Goal: Information Seeking & Learning: Learn about a topic

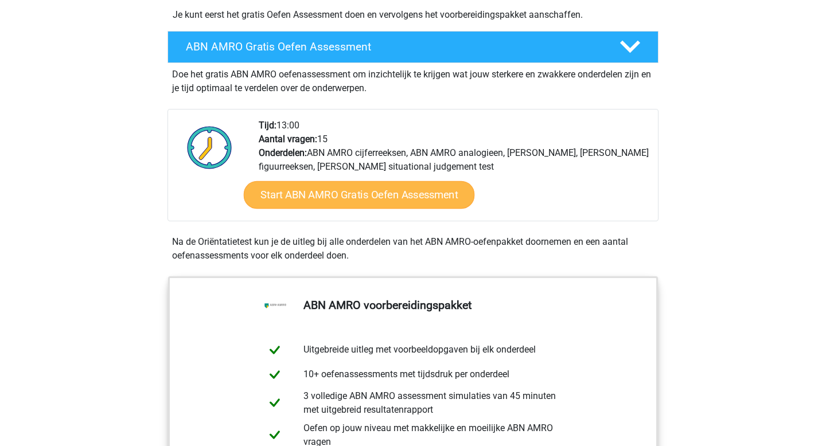
scroll to position [303, 0]
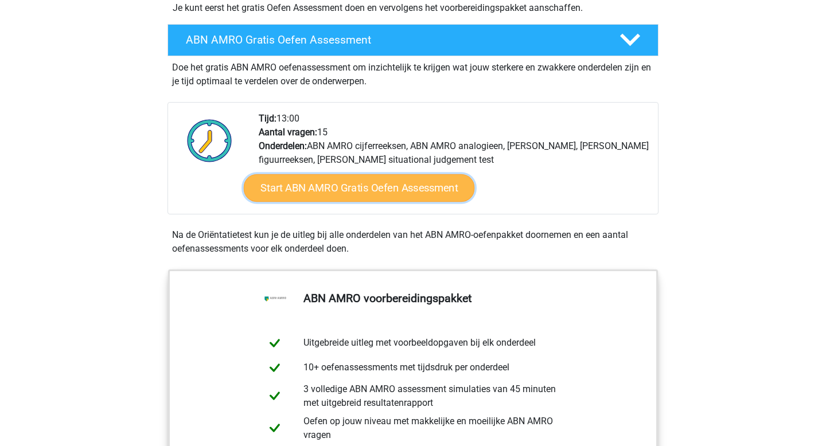
click at [349, 187] on link "Start ABN AMRO Gratis Oefen Assessment" at bounding box center [359, 188] width 231 height 28
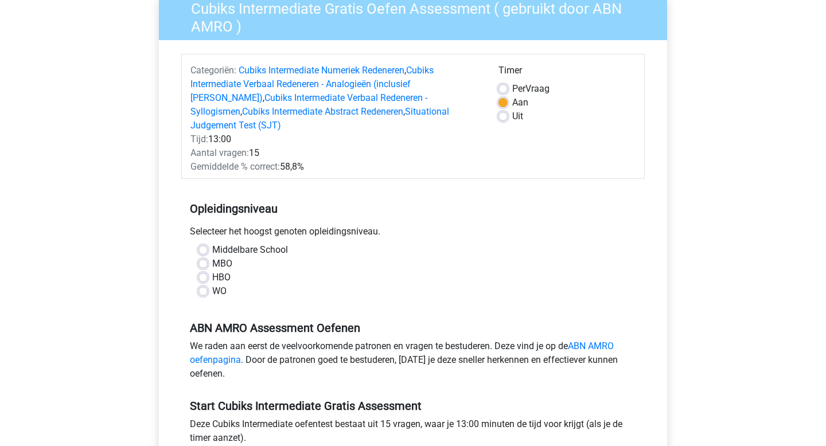
scroll to position [105, 0]
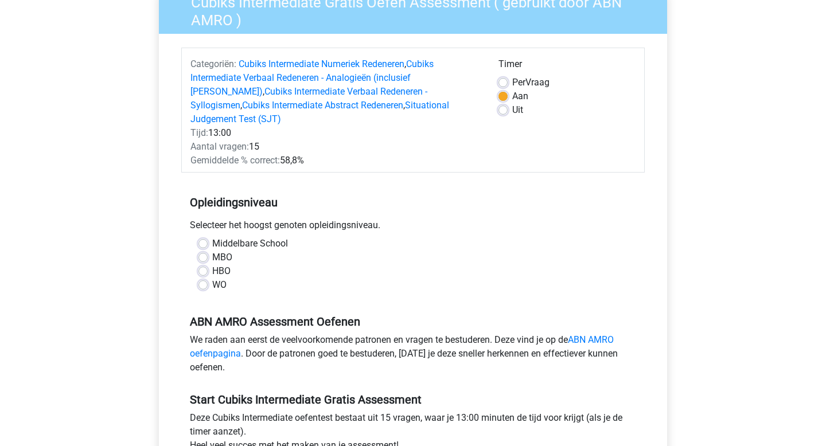
click at [217, 278] on label "WO" at bounding box center [219, 285] width 14 height 14
click at [208, 278] on input "WO" at bounding box center [202, 283] width 9 height 11
radio input "true"
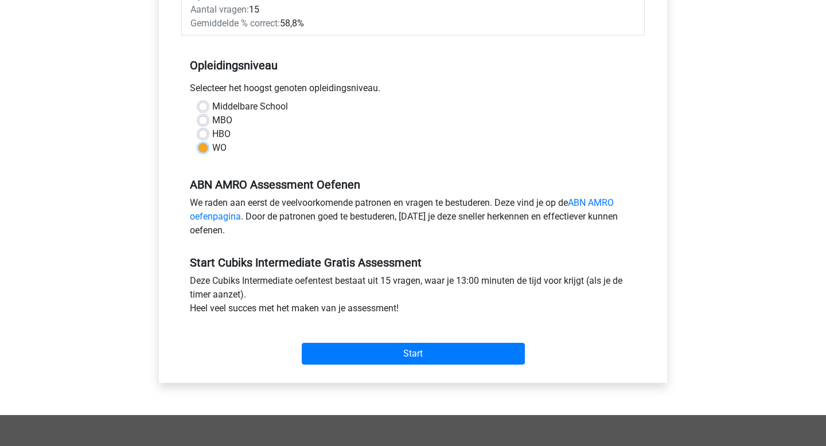
scroll to position [267, 0]
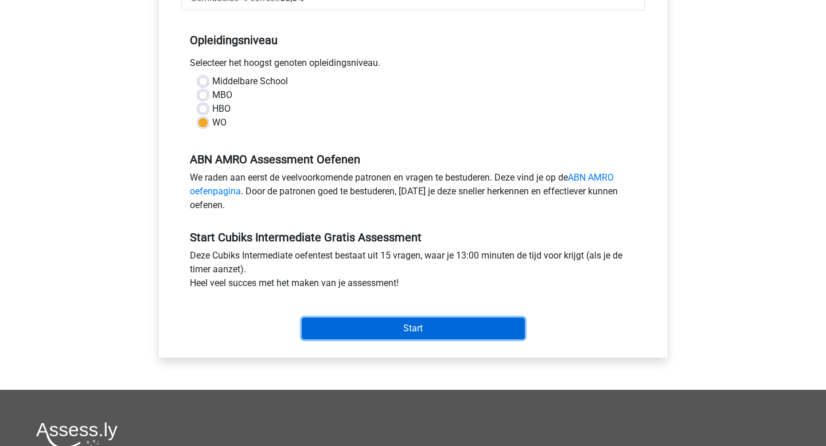
click at [393, 320] on input "Start" at bounding box center [413, 329] width 223 height 22
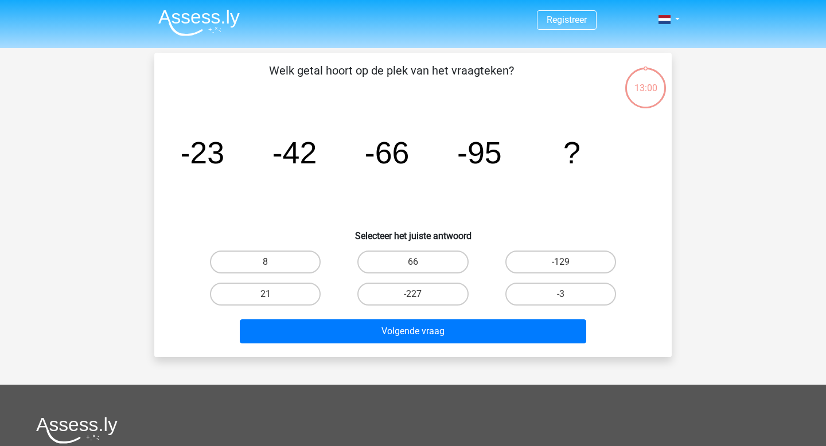
scroll to position [6, 0]
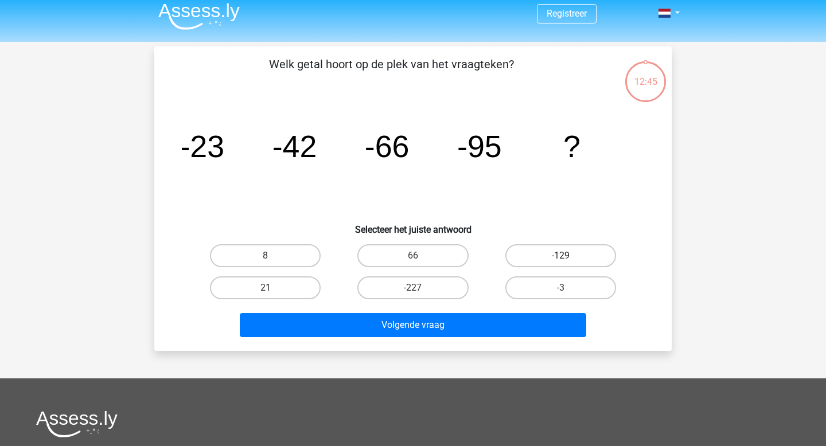
click at [537, 262] on label "-129" at bounding box center [560, 255] width 111 height 23
click at [560, 262] on input "-129" at bounding box center [563, 259] width 7 height 7
radio input "true"
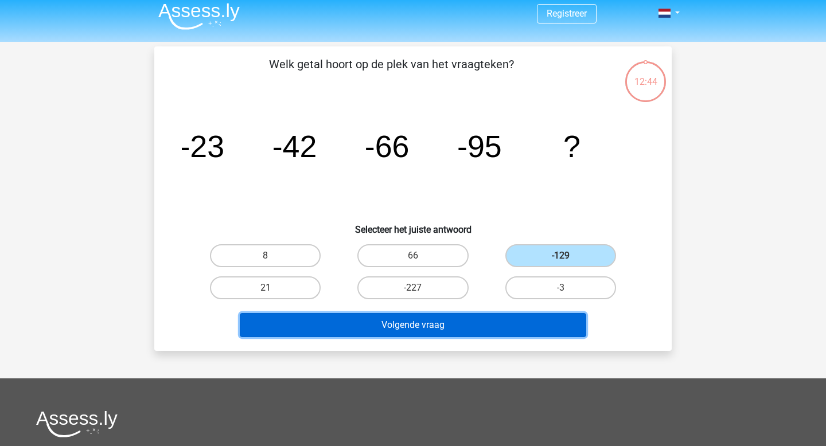
click at [494, 332] on button "Volgende vraag" at bounding box center [413, 325] width 347 height 24
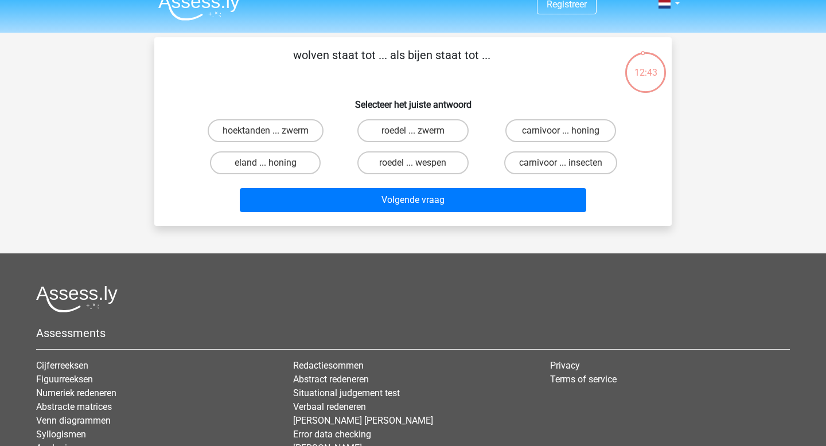
scroll to position [0, 0]
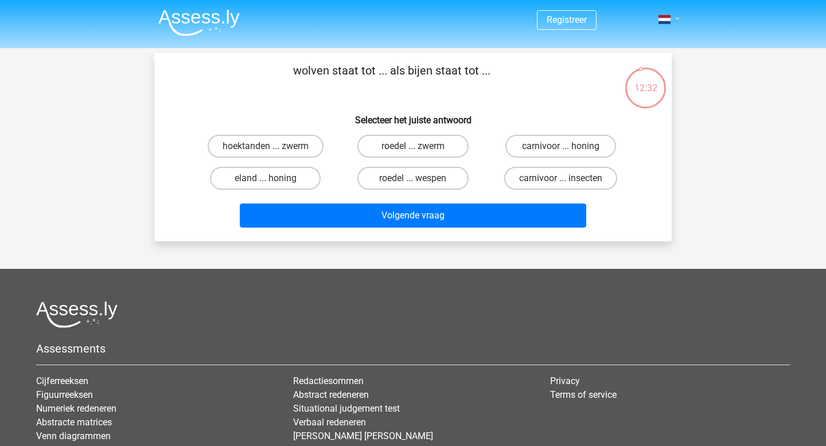
click at [661, 24] on span at bounding box center [665, 19] width 12 height 9
click at [676, 19] on link at bounding box center [665, 20] width 23 height 14
